Goal: Task Accomplishment & Management: Use online tool/utility

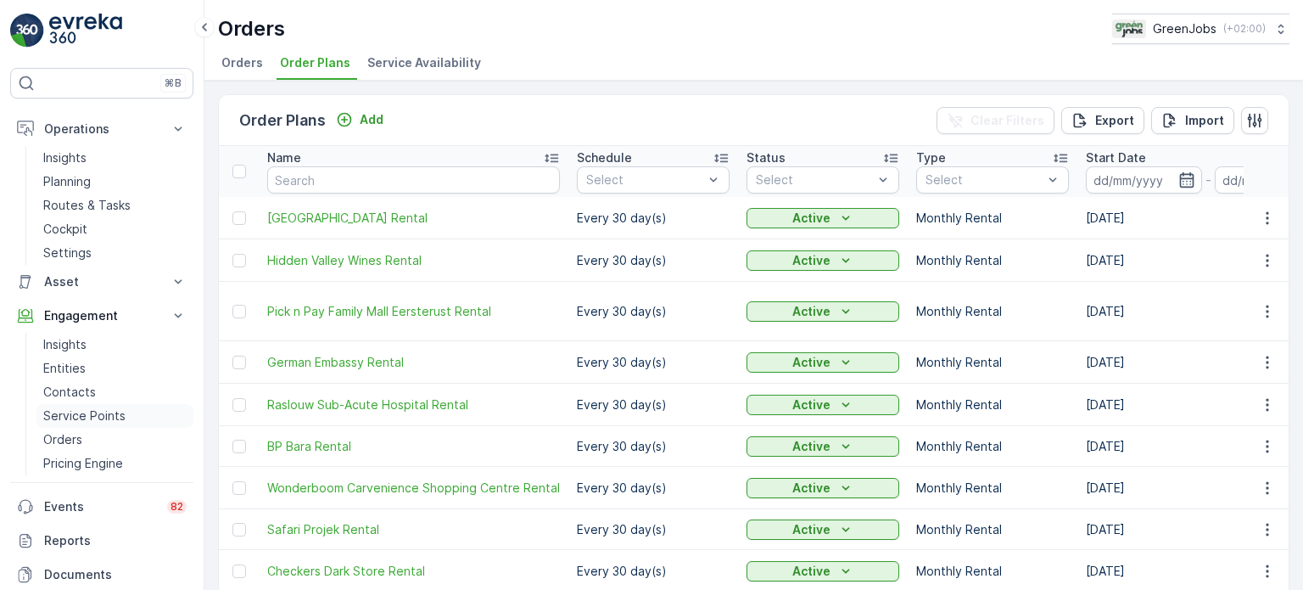
click at [92, 413] on p "Service Points" at bounding box center [84, 415] width 82 height 17
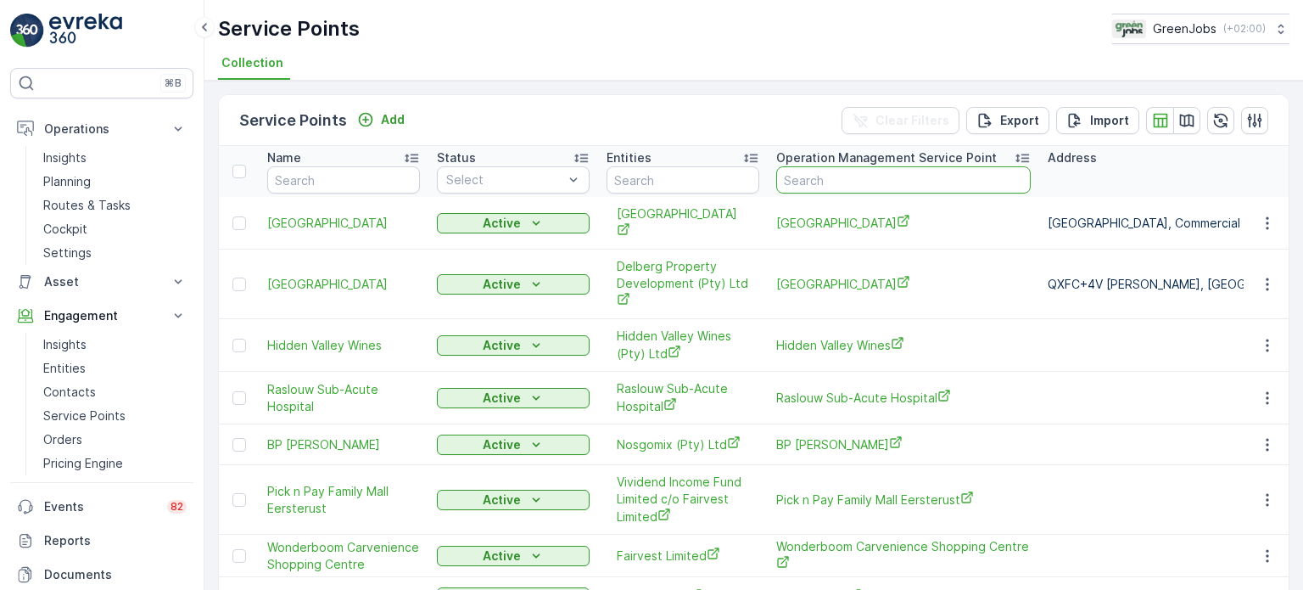
click at [807, 171] on input "text" at bounding box center [903, 179] width 255 height 27
type input "legen"
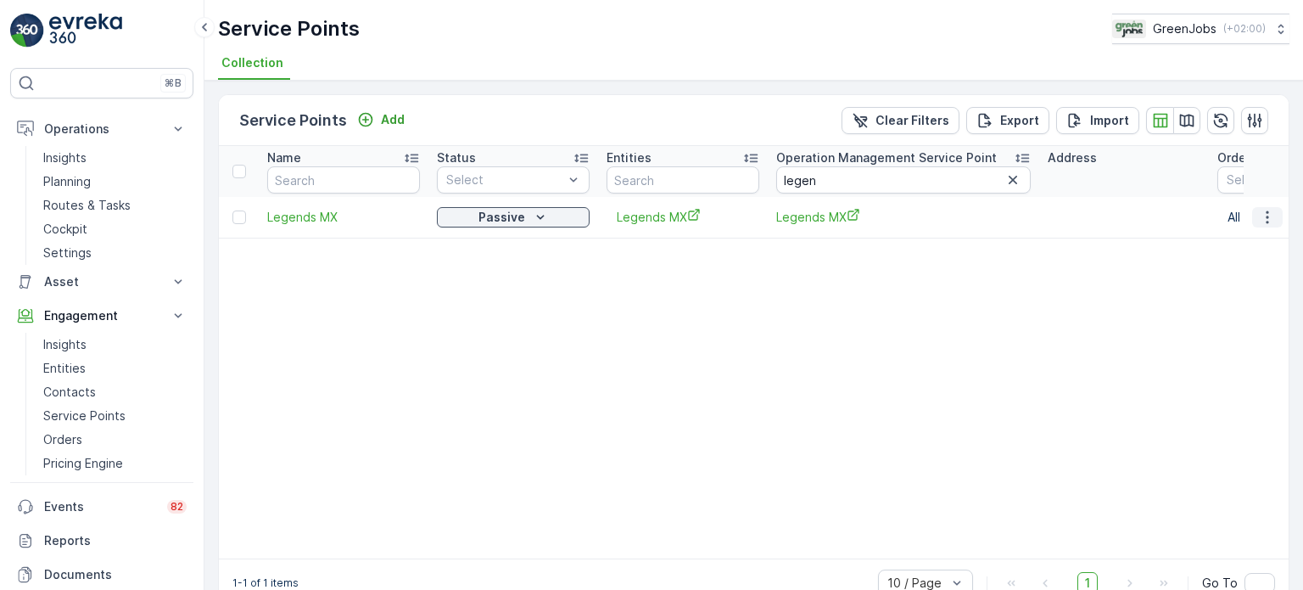
click at [1263, 213] on icon "button" at bounding box center [1267, 217] width 17 height 17
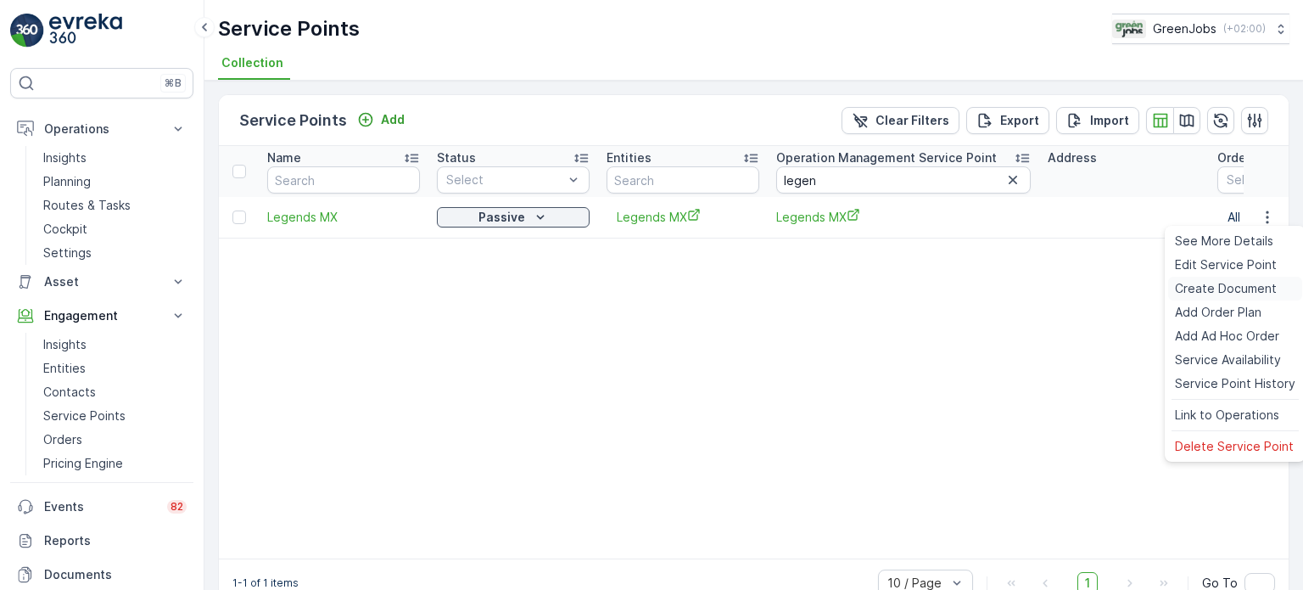
click at [1209, 286] on span "Create Document" at bounding box center [1226, 288] width 102 height 17
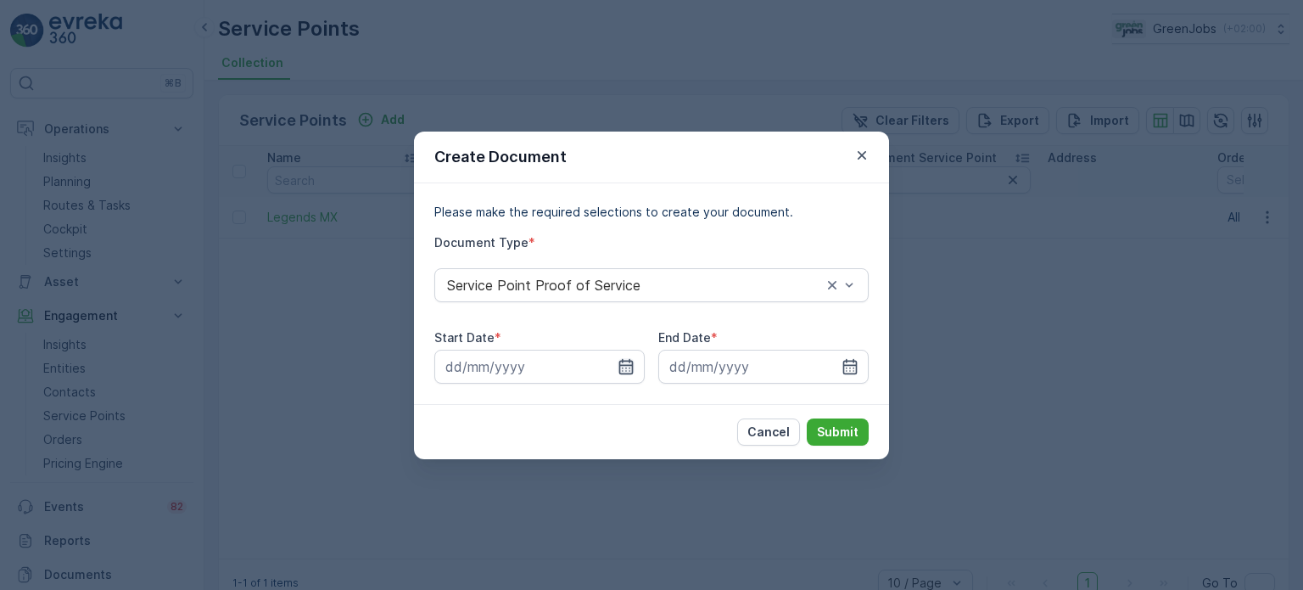
click at [628, 362] on icon "button" at bounding box center [626, 366] width 17 height 17
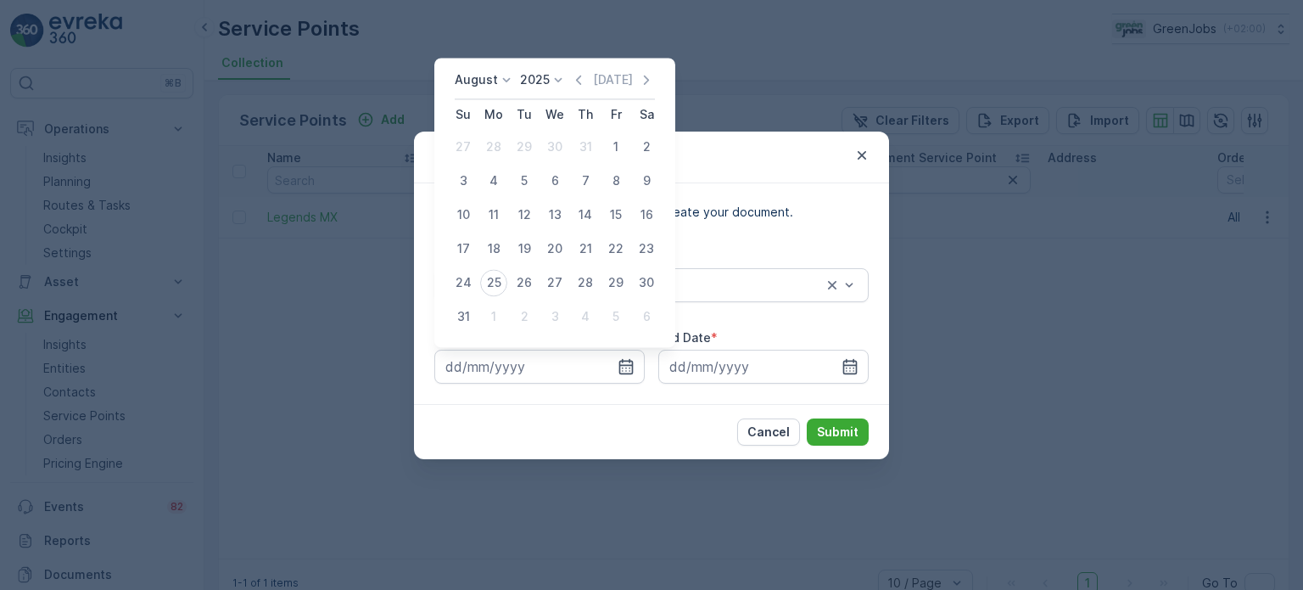
click at [482, 74] on p "August" at bounding box center [476, 79] width 43 height 17
click at [485, 171] on span "April" at bounding box center [477, 174] width 25 height 17
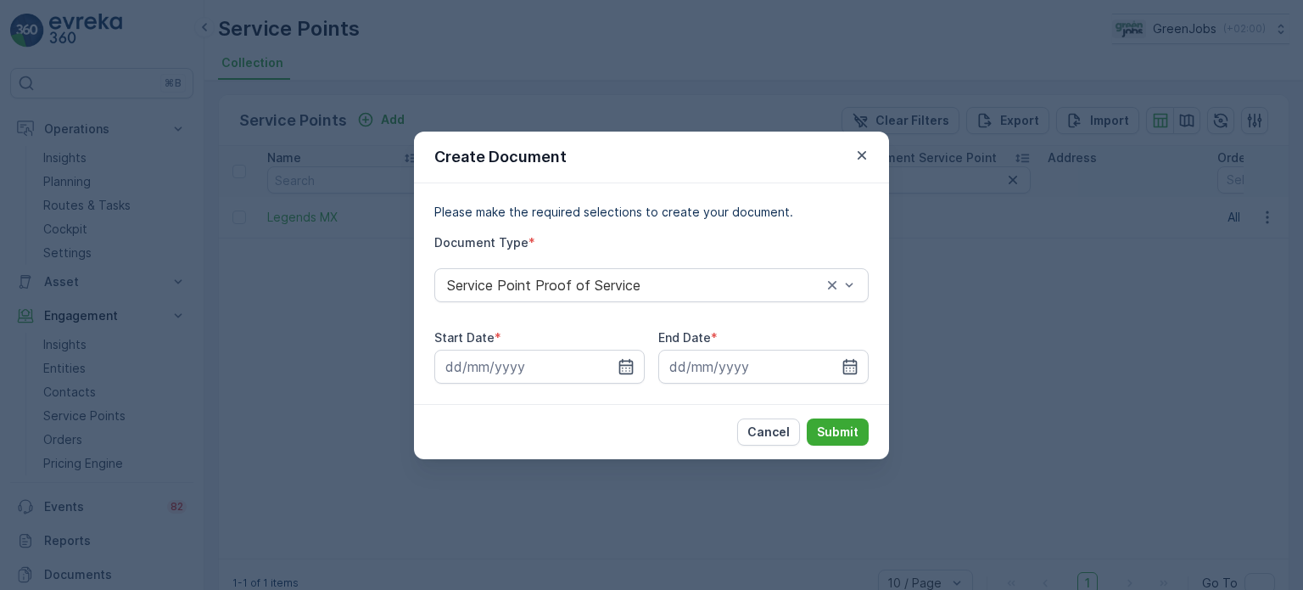
drag, startPoint x: 765, startPoint y: 439, endPoint x: 717, endPoint y: 370, distance: 84.0
click at [765, 435] on p "Cancel" at bounding box center [769, 431] width 42 height 17
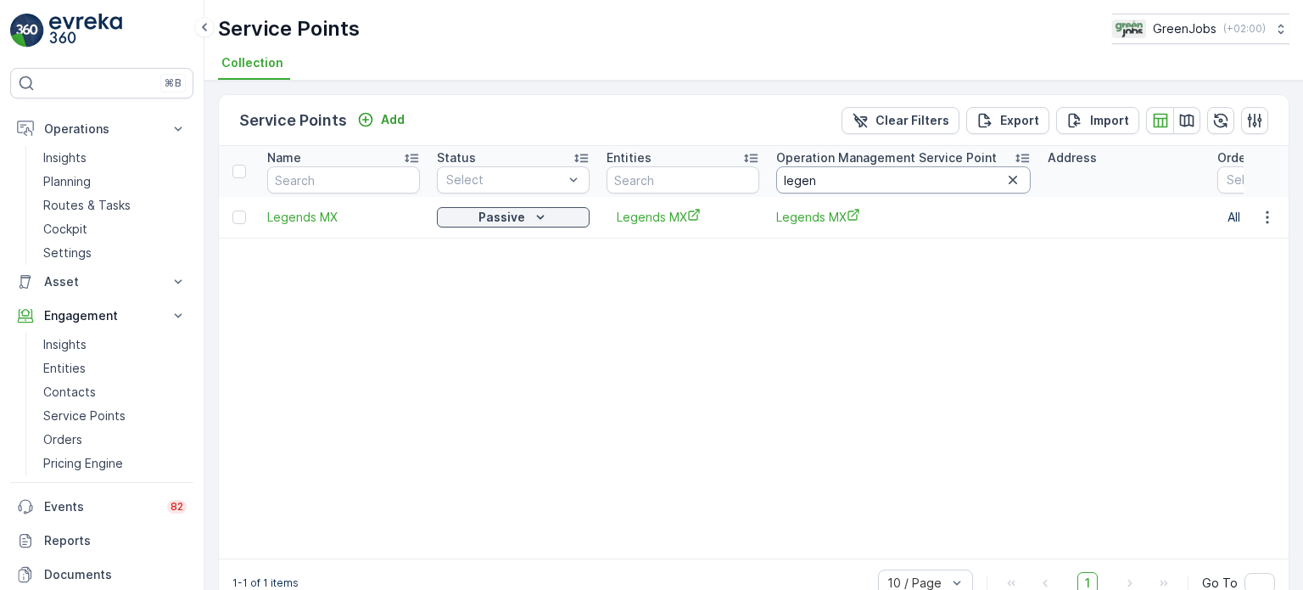
click at [831, 182] on input "legen" at bounding box center [903, 179] width 255 height 27
type input "l"
